Goal: Information Seeking & Learning: Check status

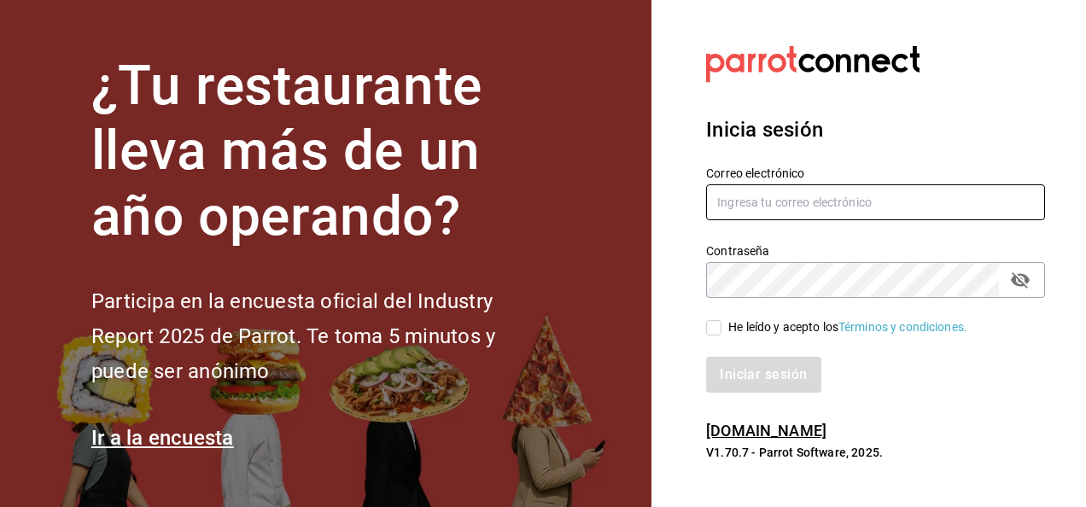
type input "[EMAIL_ADDRESS][PERSON_NAME][DOMAIN_NAME]"
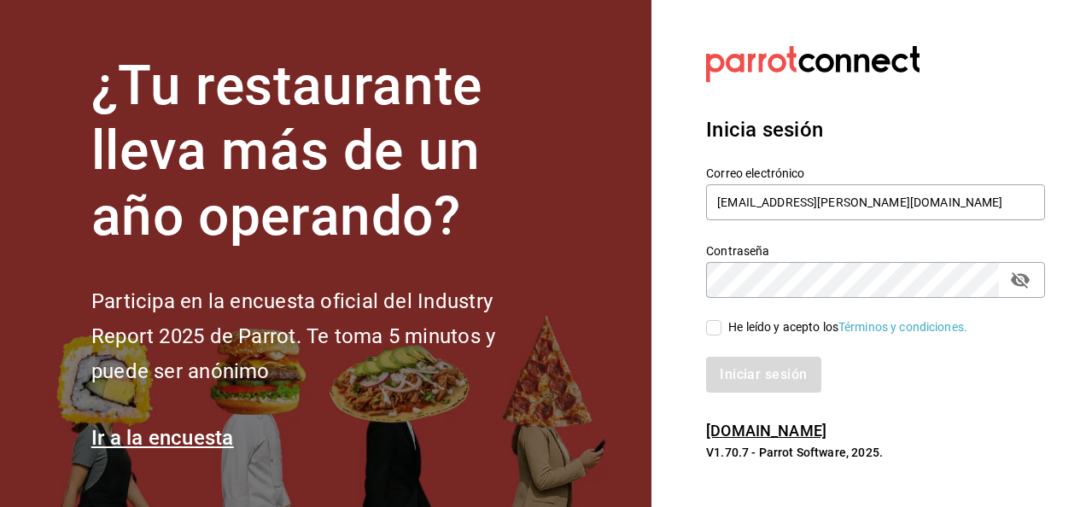
click at [717, 327] on input "He leído y acepto los Términos y condiciones." at bounding box center [713, 327] width 15 height 15
checkbox input "true"
click at [734, 376] on button "Iniciar sesión" at bounding box center [764, 375] width 116 height 36
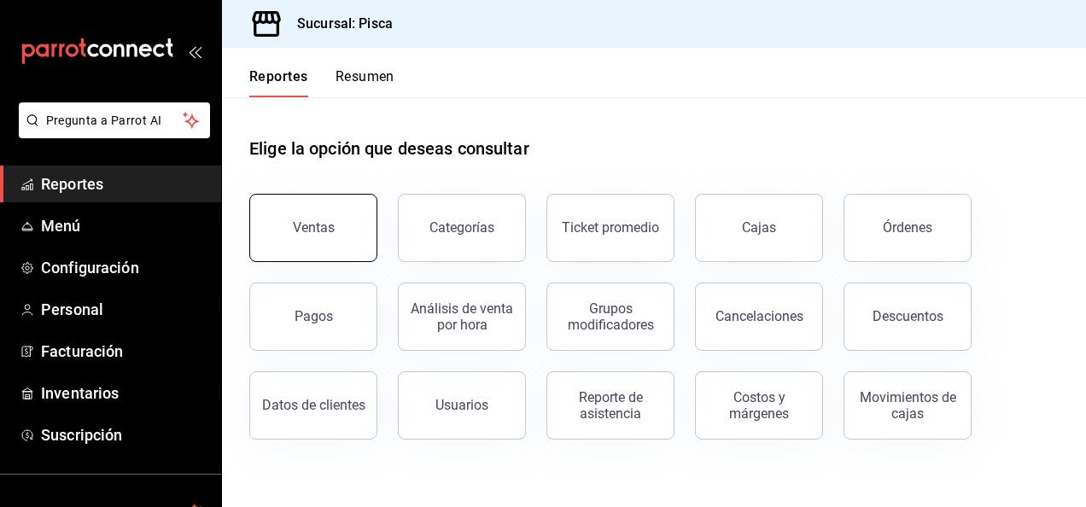
click at [302, 219] on button "Ventas" at bounding box center [313, 228] width 128 height 68
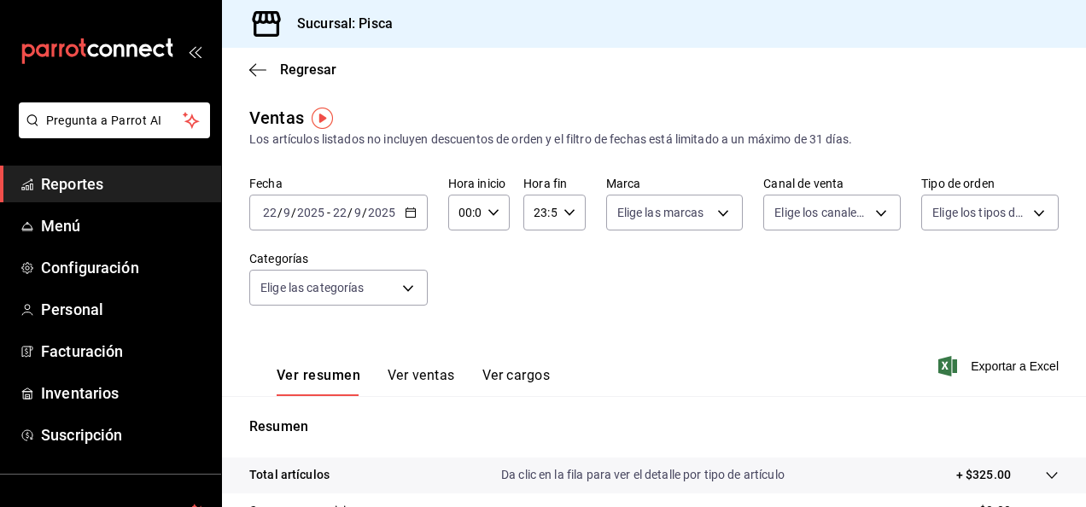
click at [415, 217] on icon "button" at bounding box center [411, 213] width 12 height 12
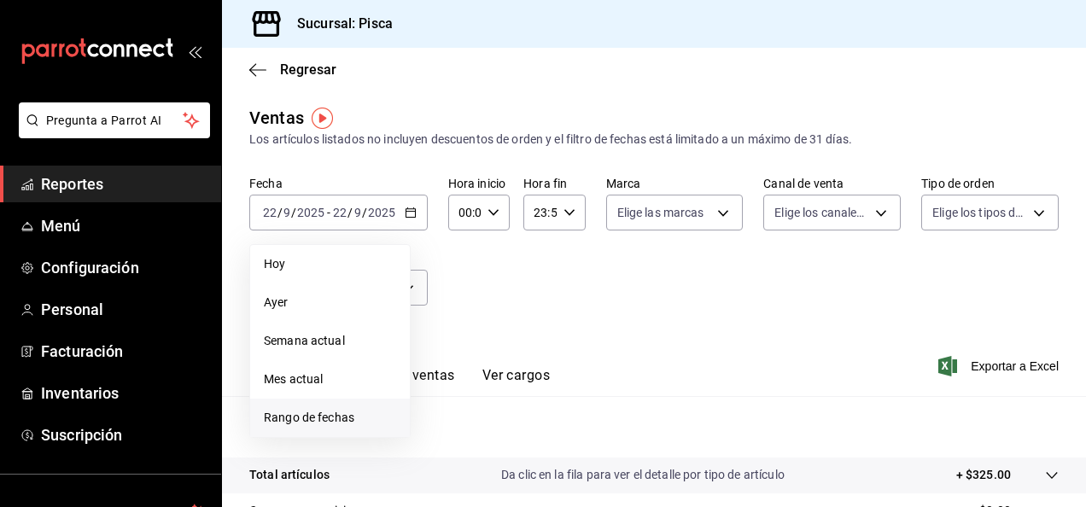
click at [324, 418] on span "Rango de fechas" at bounding box center [330, 418] width 132 height 18
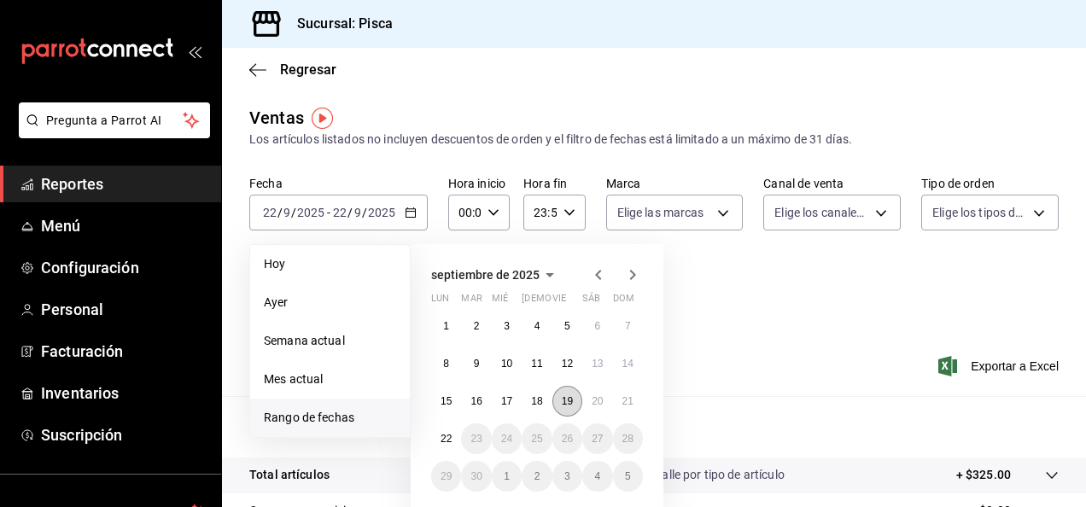
click at [567, 391] on button "19" at bounding box center [567, 401] width 30 height 31
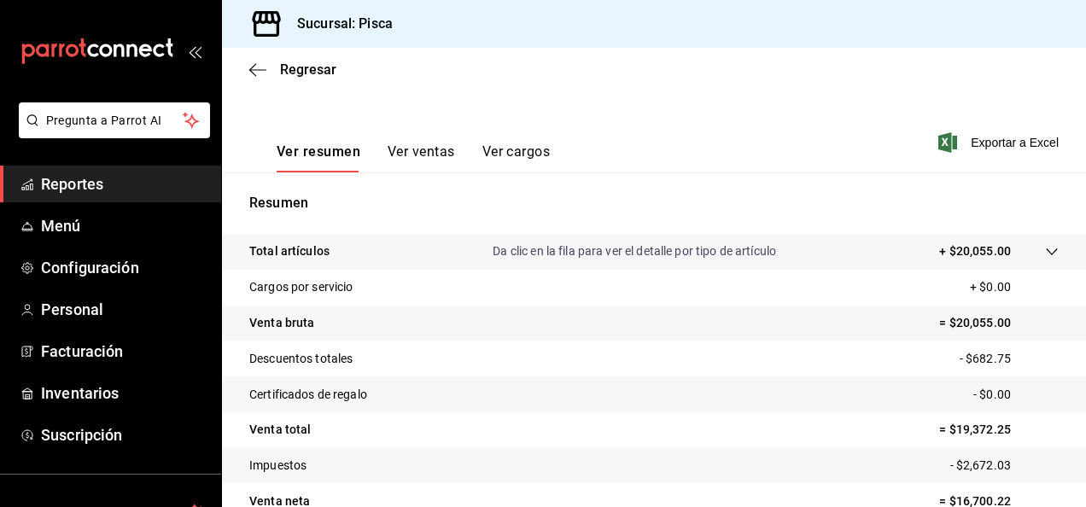
scroll to position [275, 0]
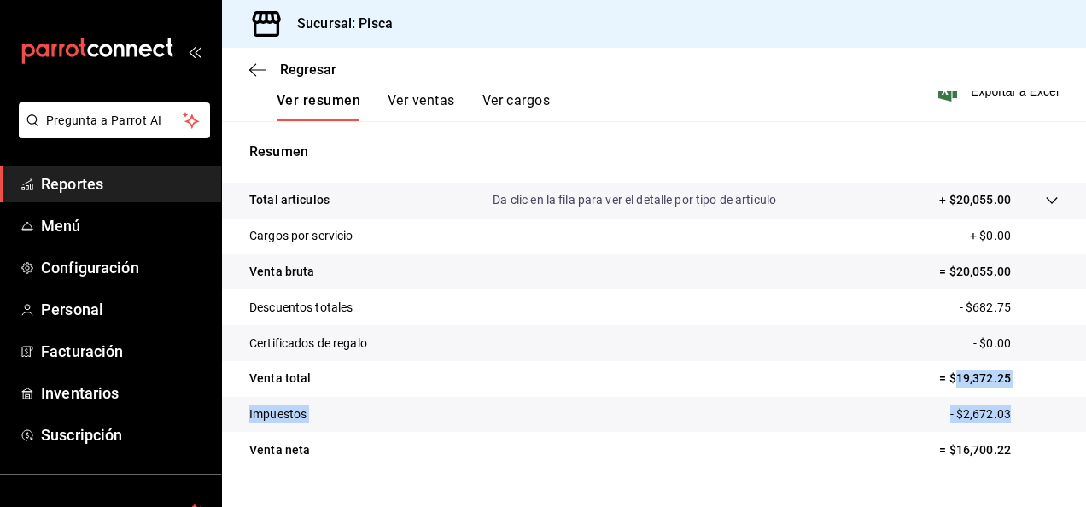
drag, startPoint x: 941, startPoint y: 375, endPoint x: 1037, endPoint y: 397, distance: 98.2
click at [1037, 397] on tbody "Total artículos Da clic en la fila para ver el detalle por tipo de artículo + $…" at bounding box center [654, 325] width 864 height 285
drag, startPoint x: 1037, startPoint y: 397, endPoint x: 946, endPoint y: 386, distance: 91.2
click at [946, 386] on p "= $19,372.25" at bounding box center [999, 379] width 120 height 18
click at [946, 374] on p "= $19,372.25" at bounding box center [999, 379] width 120 height 18
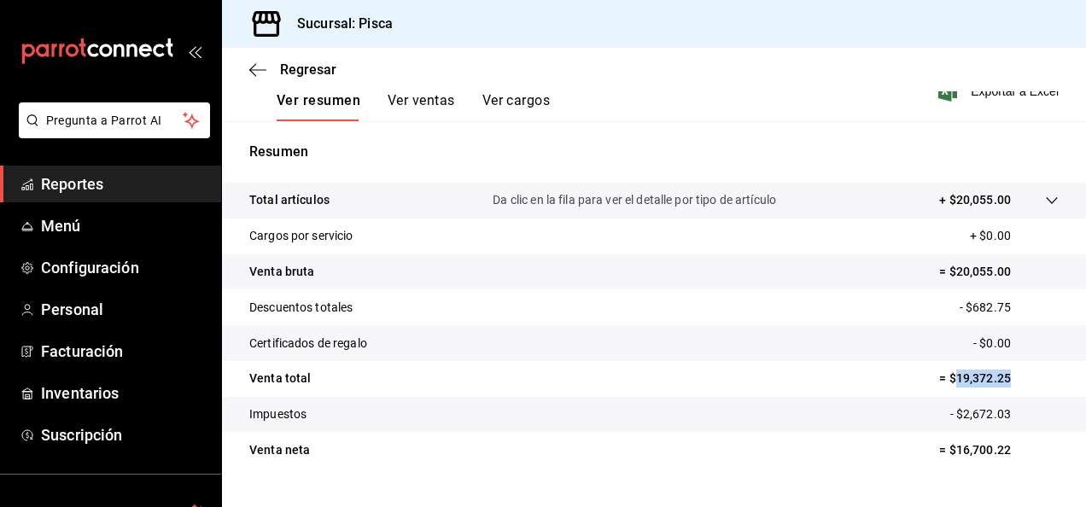
drag, startPoint x: 946, startPoint y: 374, endPoint x: 1000, endPoint y: 384, distance: 54.8
click at [1000, 384] on p "= $19,372.25" at bounding box center [999, 379] width 120 height 18
copy p "19,372.25"
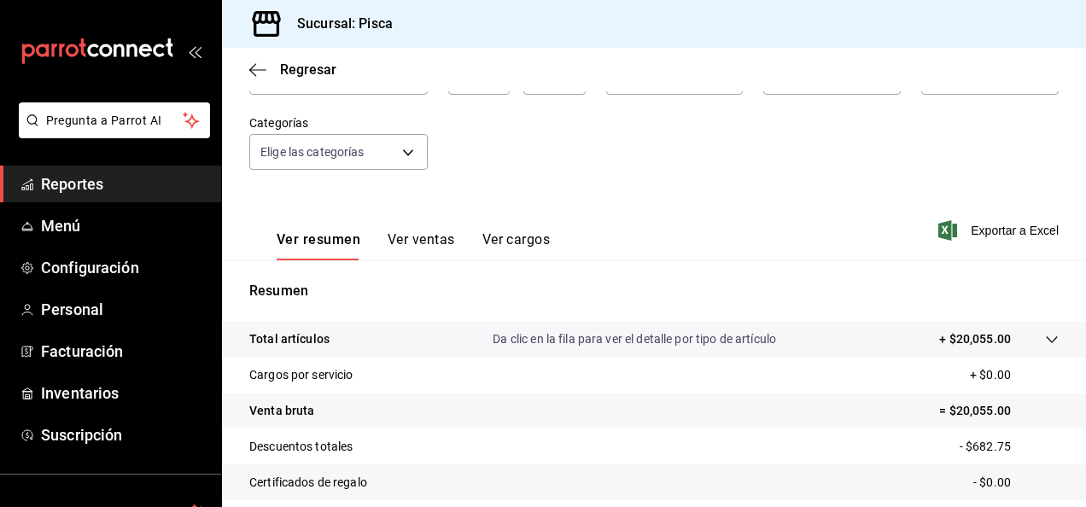
scroll to position [22, 0]
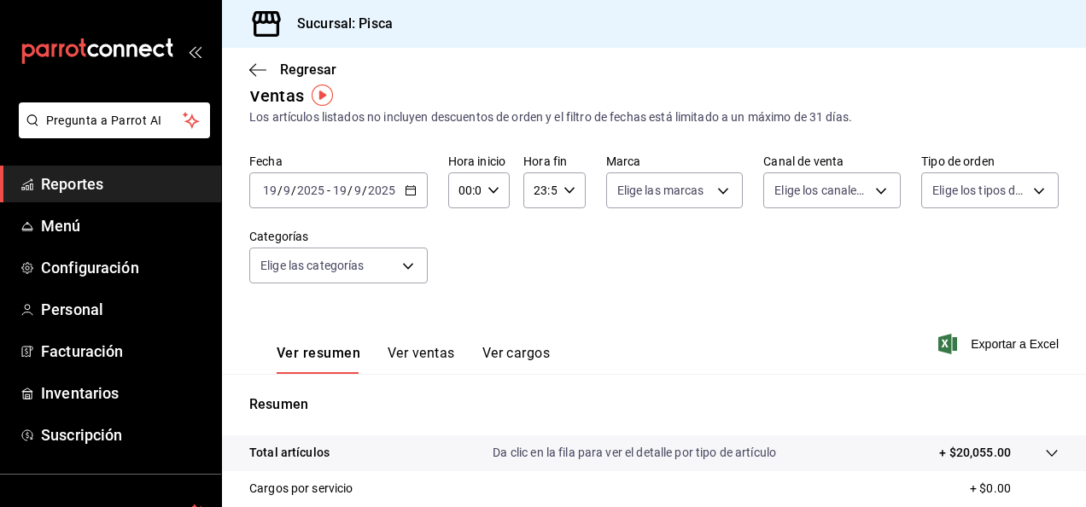
click at [411, 184] on icon "button" at bounding box center [411, 190] width 12 height 12
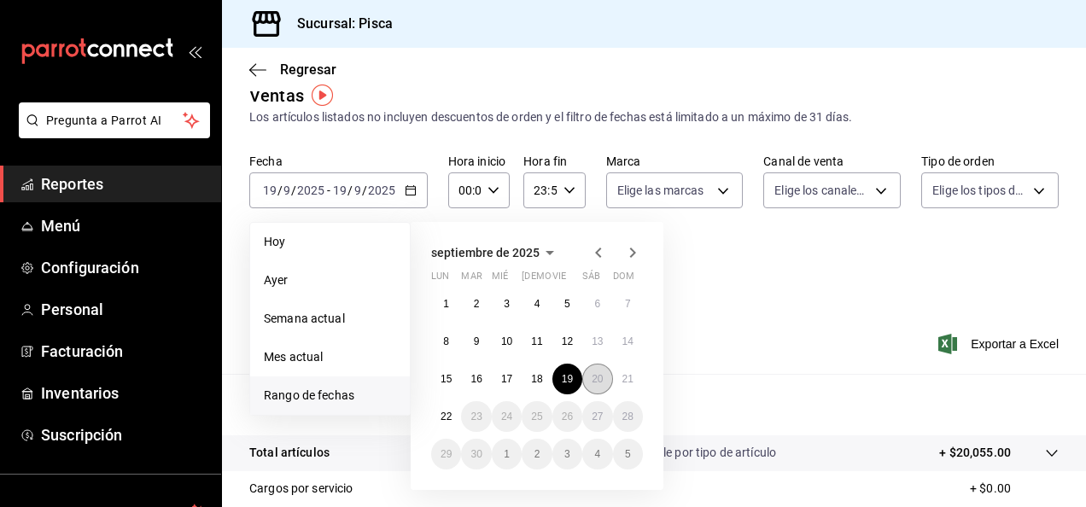
click at [594, 376] on abbr "20" at bounding box center [597, 379] width 11 height 12
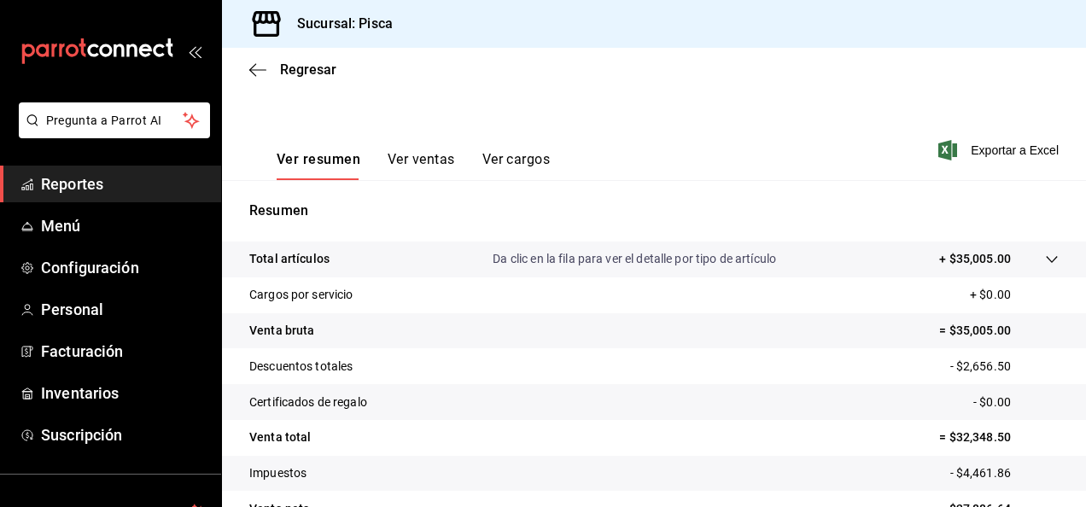
scroll to position [311, 0]
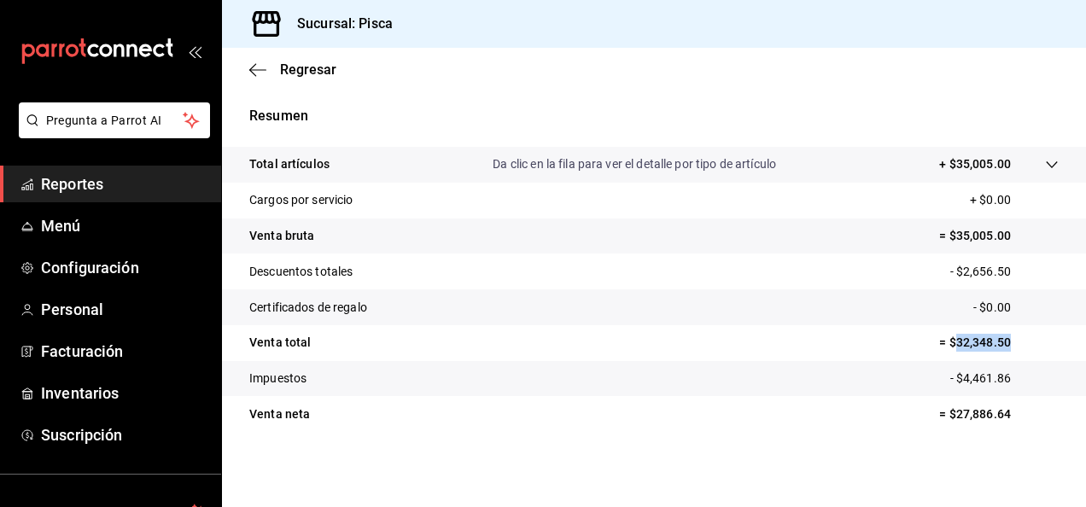
drag, startPoint x: 941, startPoint y: 340, endPoint x: 1023, endPoint y: 347, distance: 82.3
click at [1023, 347] on p "= $32,348.50" at bounding box center [999, 343] width 120 height 18
copy p "32,348.50"
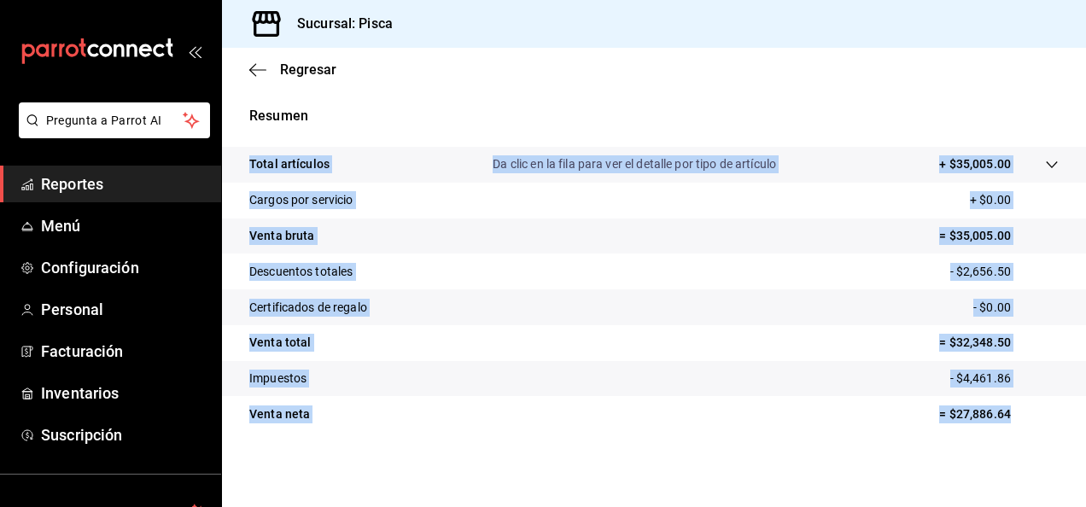
click at [1074, 407] on div "Regresar Ventas Los artículos listados no incluyen descuentos de orden y el fil…" at bounding box center [654, 277] width 864 height 459
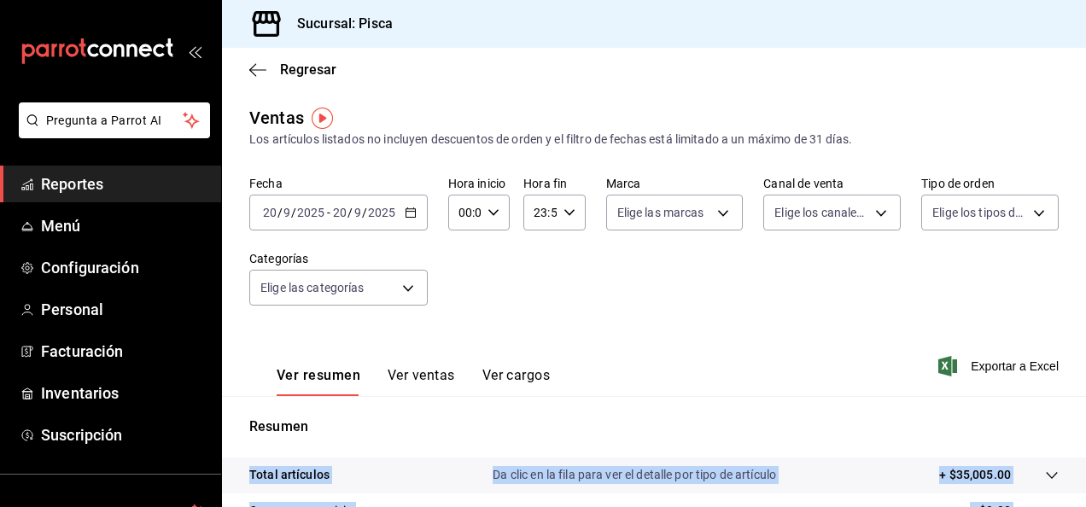
click at [413, 213] on icon "button" at bounding box center [411, 213] width 12 height 12
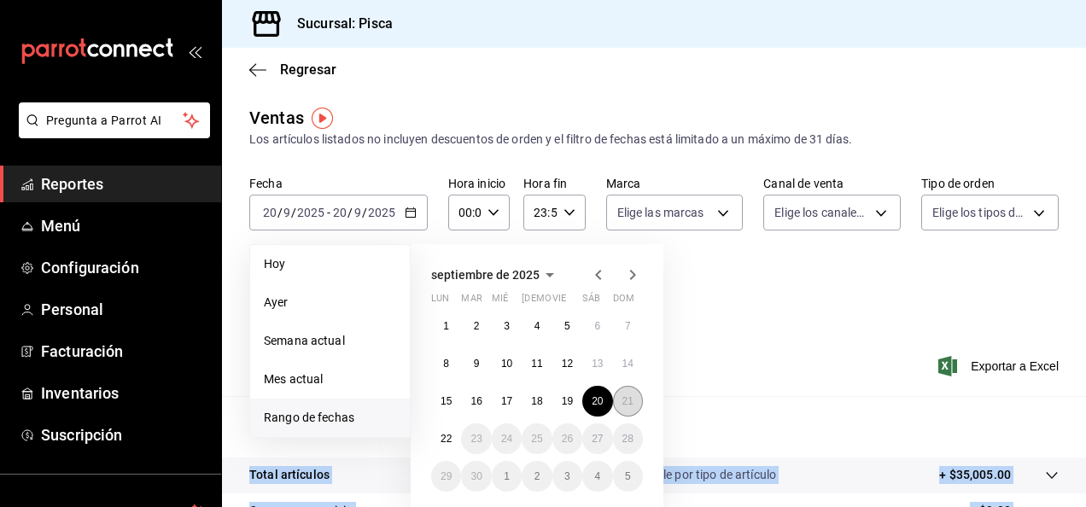
click at [623, 398] on abbr "21" at bounding box center [628, 401] width 11 height 12
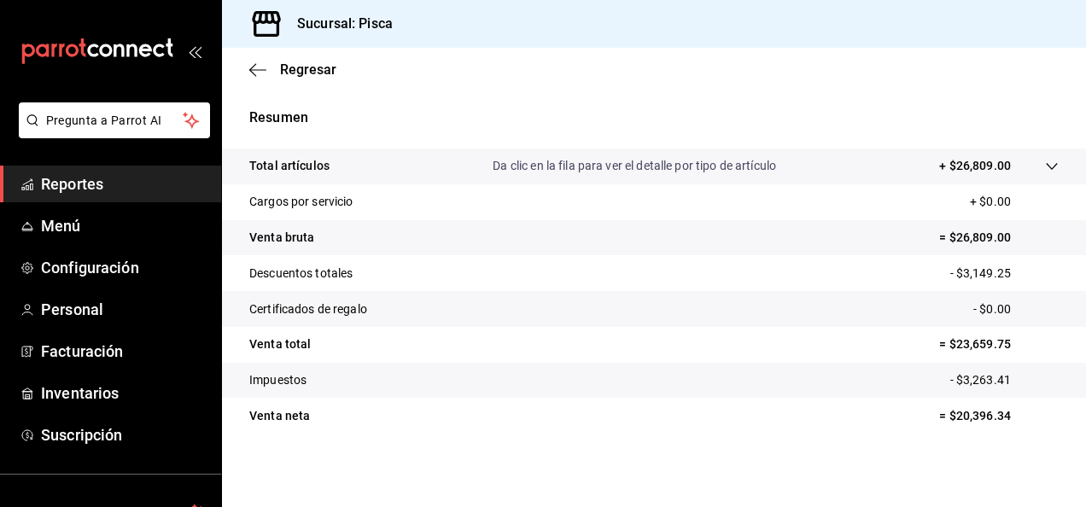
scroll to position [311, 0]
click at [831, 501] on main "Regresar Ventas Los artículos listados no incluyen descuentos de orden y el fil…" at bounding box center [654, 122] width 864 height 770
drag, startPoint x: 940, startPoint y: 342, endPoint x: 1026, endPoint y: 337, distance: 85.5
click at [1026, 337] on p "= $23,659.75" at bounding box center [999, 343] width 120 height 18
copy p "23,659.75"
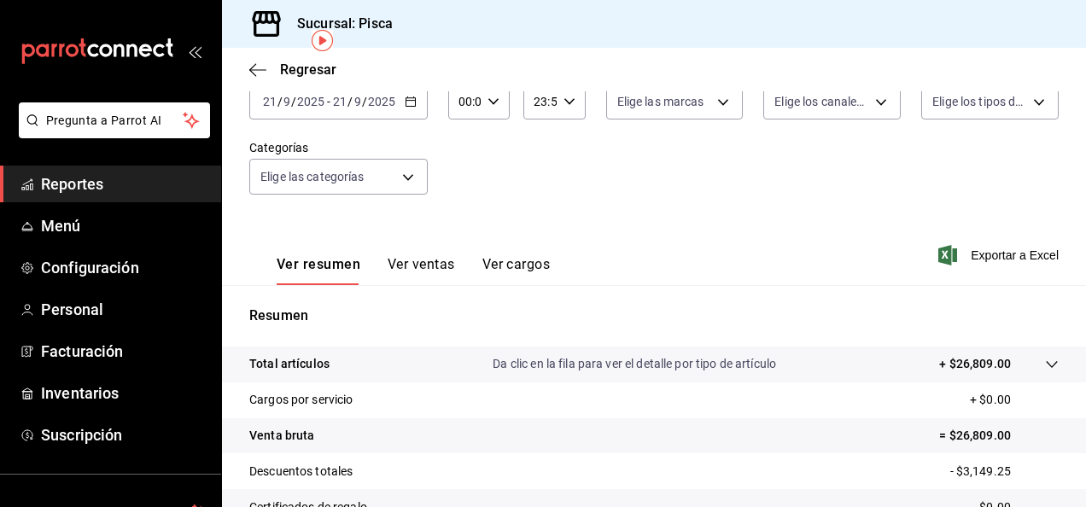
scroll to position [0, 0]
